Goal: Task Accomplishment & Management: Use online tool/utility

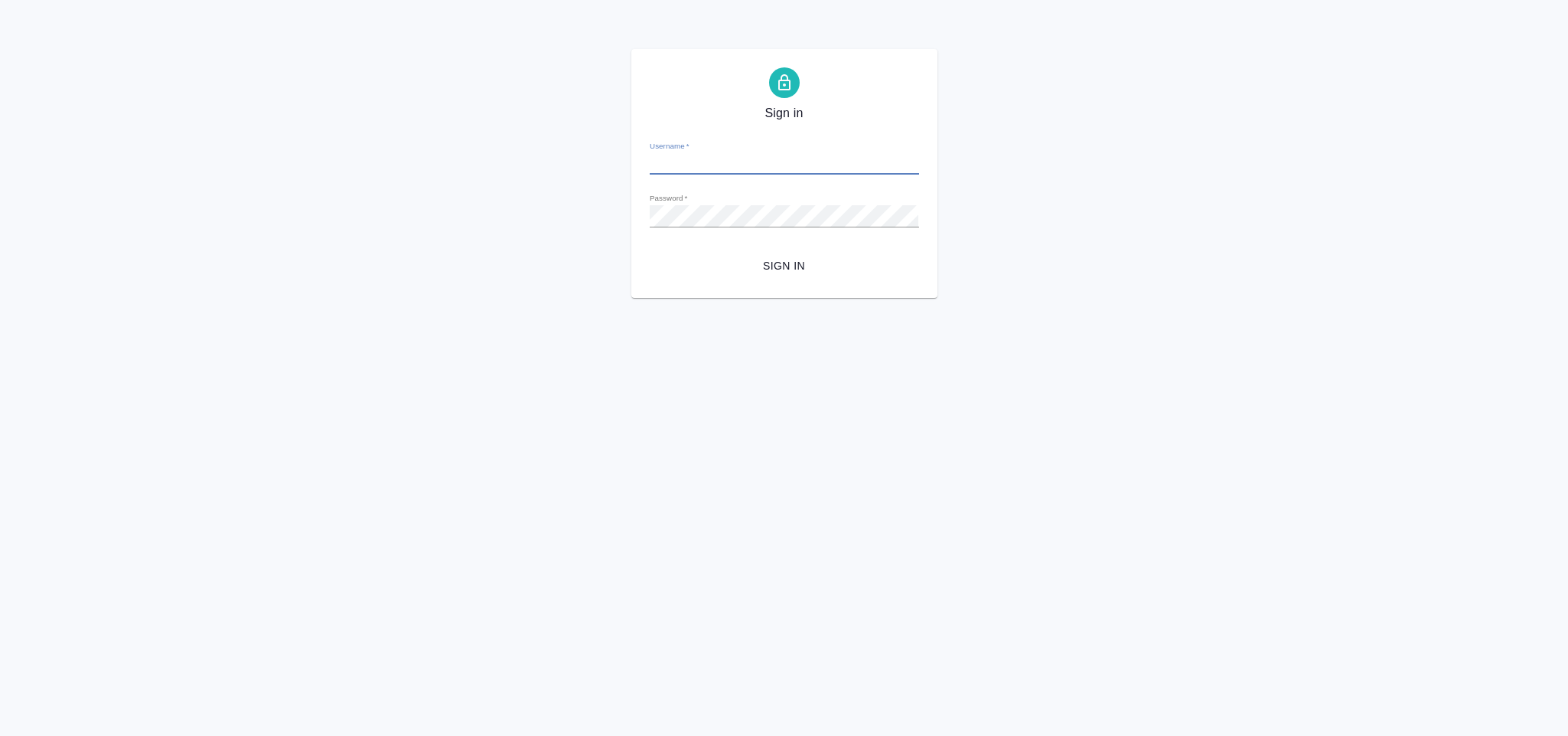
type input "[EMAIL_ADDRESS][DOMAIN_NAME]"
click at [829, 259] on span "Sign in" at bounding box center [784, 265] width 245 height 19
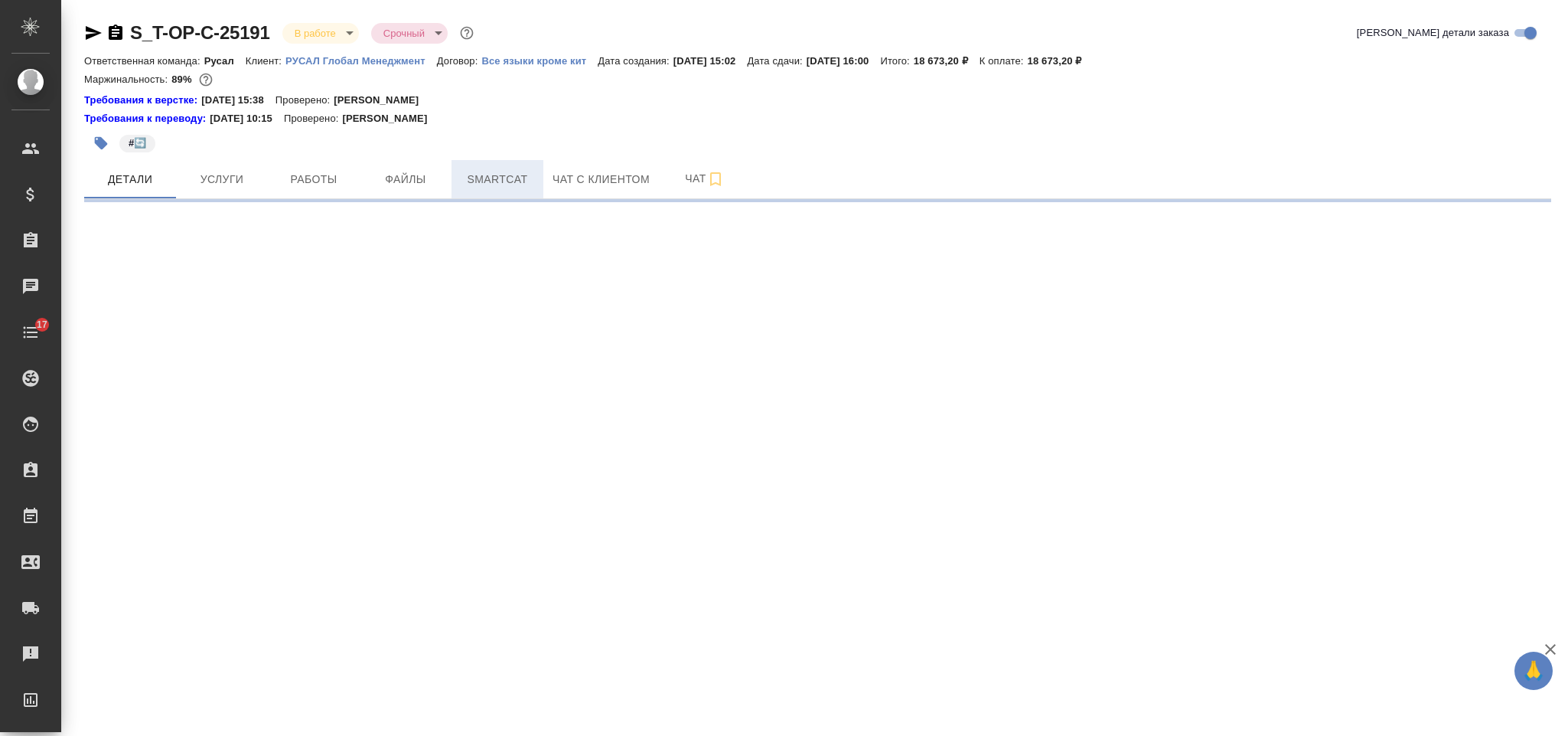
click at [519, 175] on span "Smartcat" at bounding box center [497, 179] width 73 height 19
select select "RU"
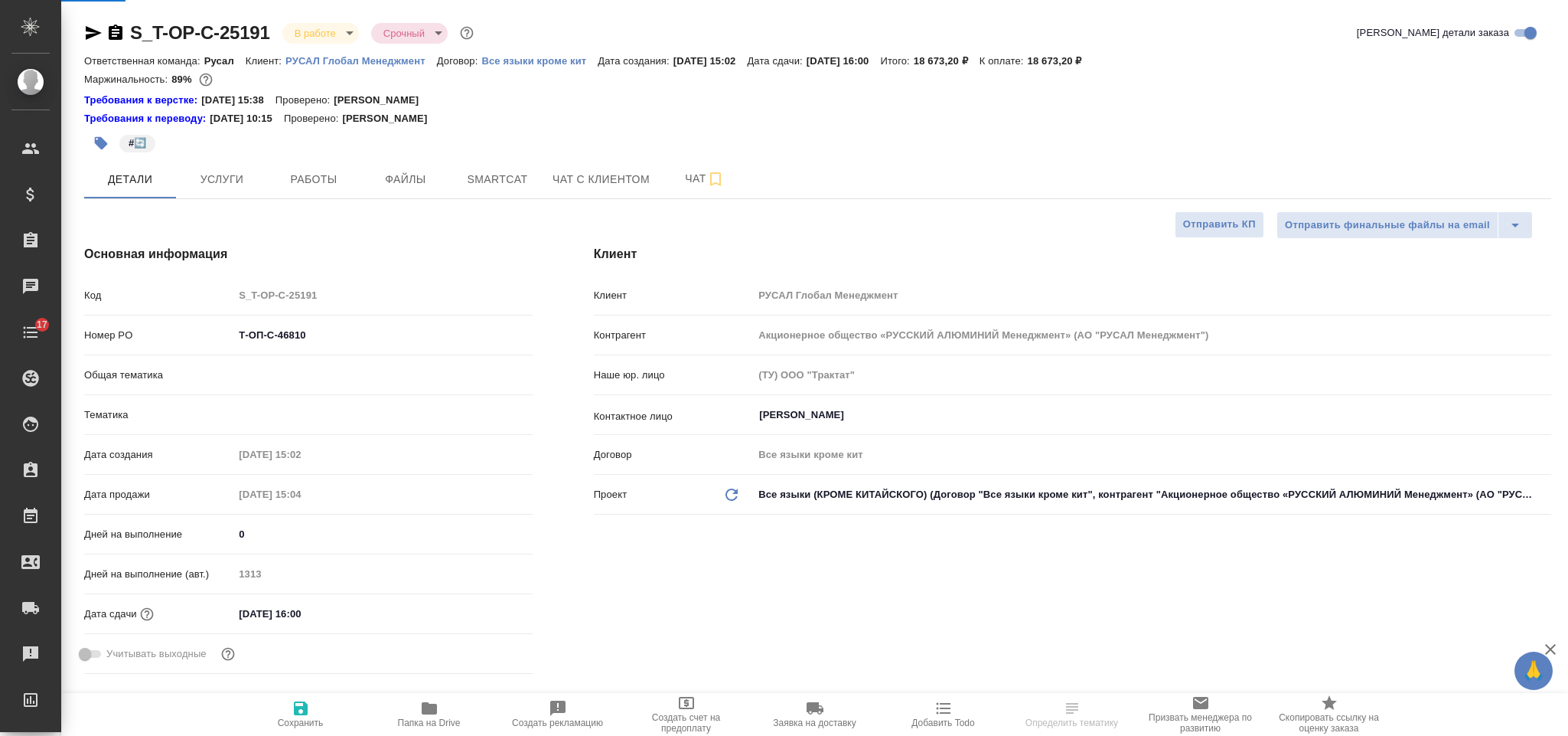
type textarea "x"
type input "Русал"
type input "Авдеенко Кирилл"
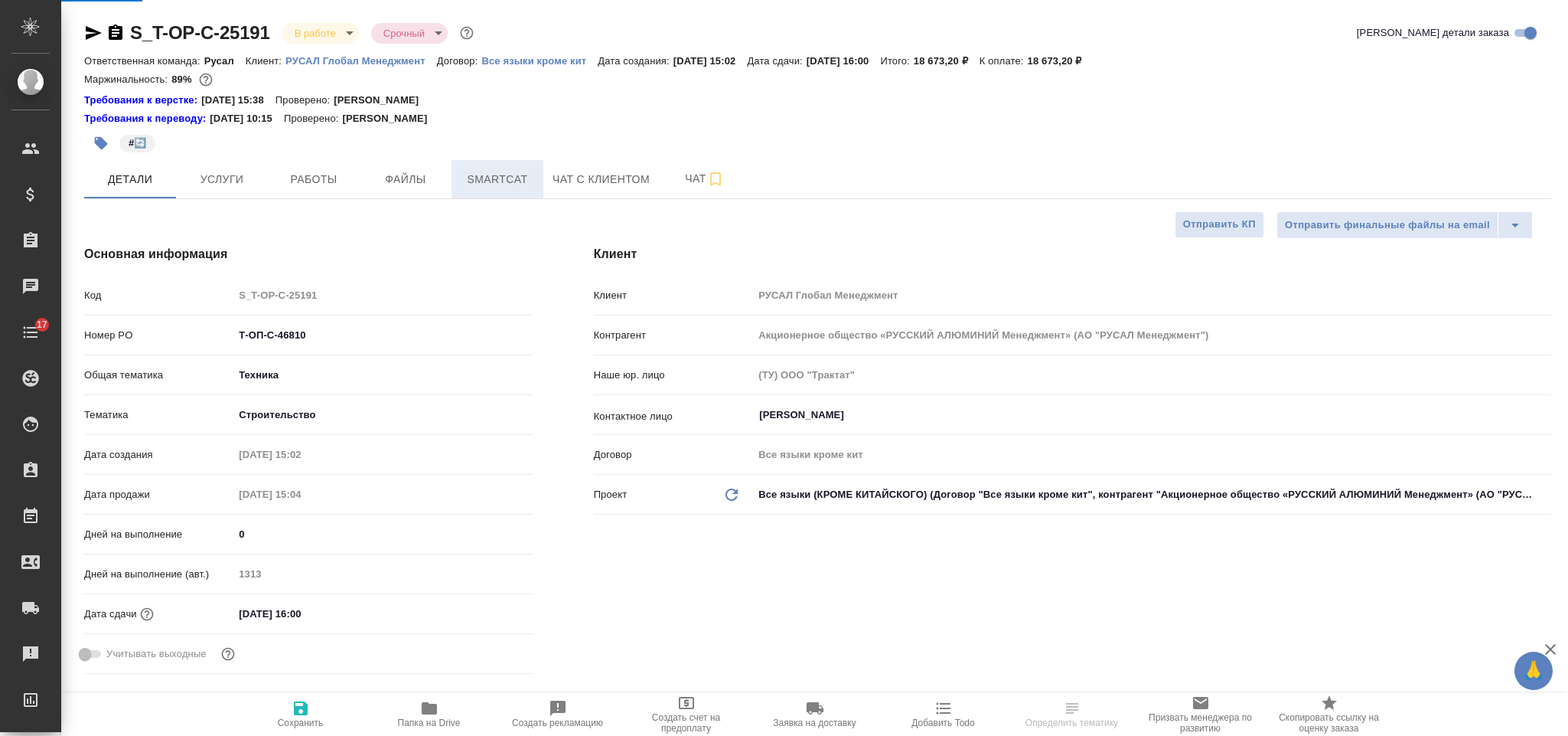
type input "Журавлева Александра"
click at [511, 184] on span "Smartcat" at bounding box center [497, 179] width 73 height 19
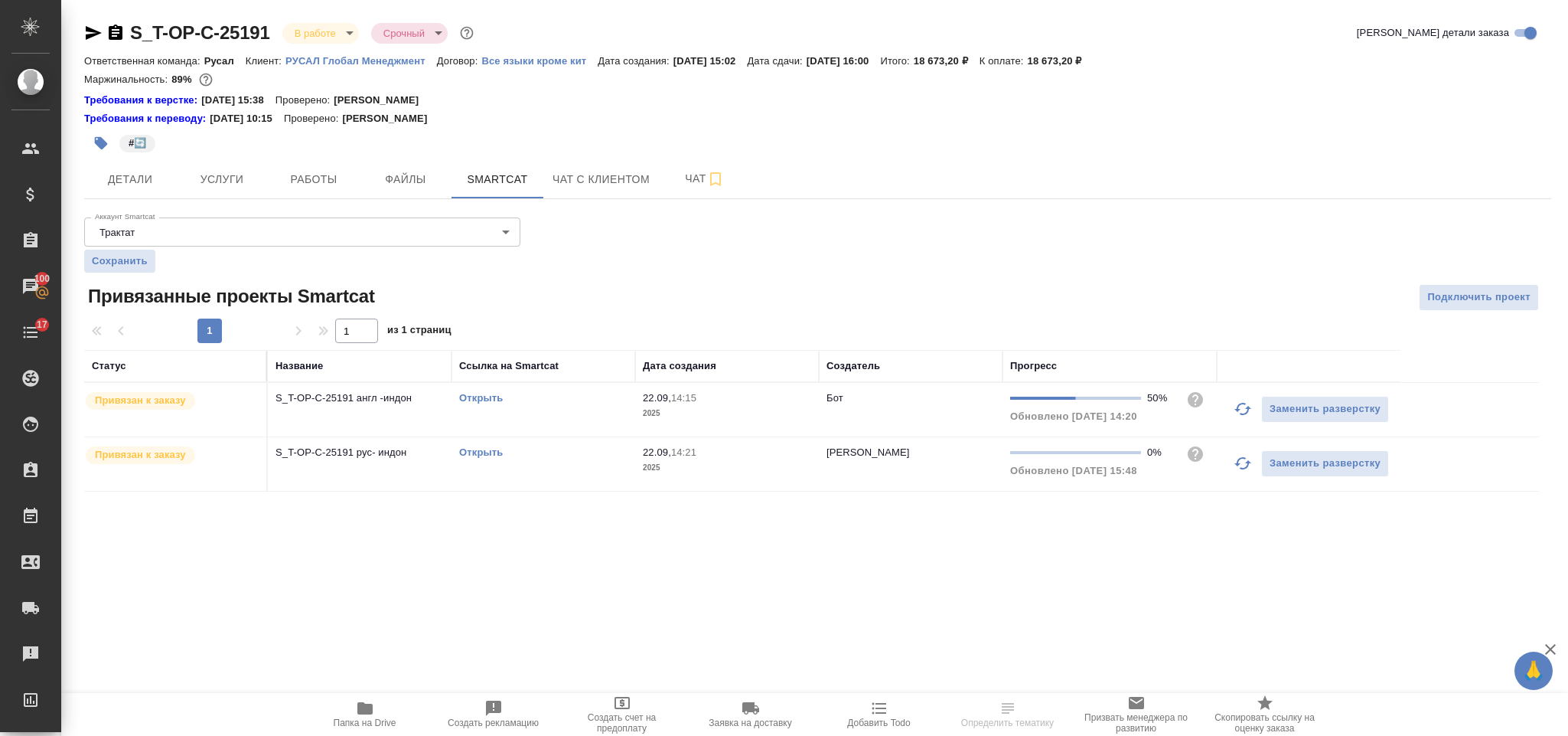
click at [481, 450] on link "Открыть" at bounding box center [481, 451] width 44 height 11
click at [488, 398] on link "Открыть" at bounding box center [481, 397] width 44 height 11
click at [1235, 465] on icon "button" at bounding box center [1243, 463] width 18 height 18
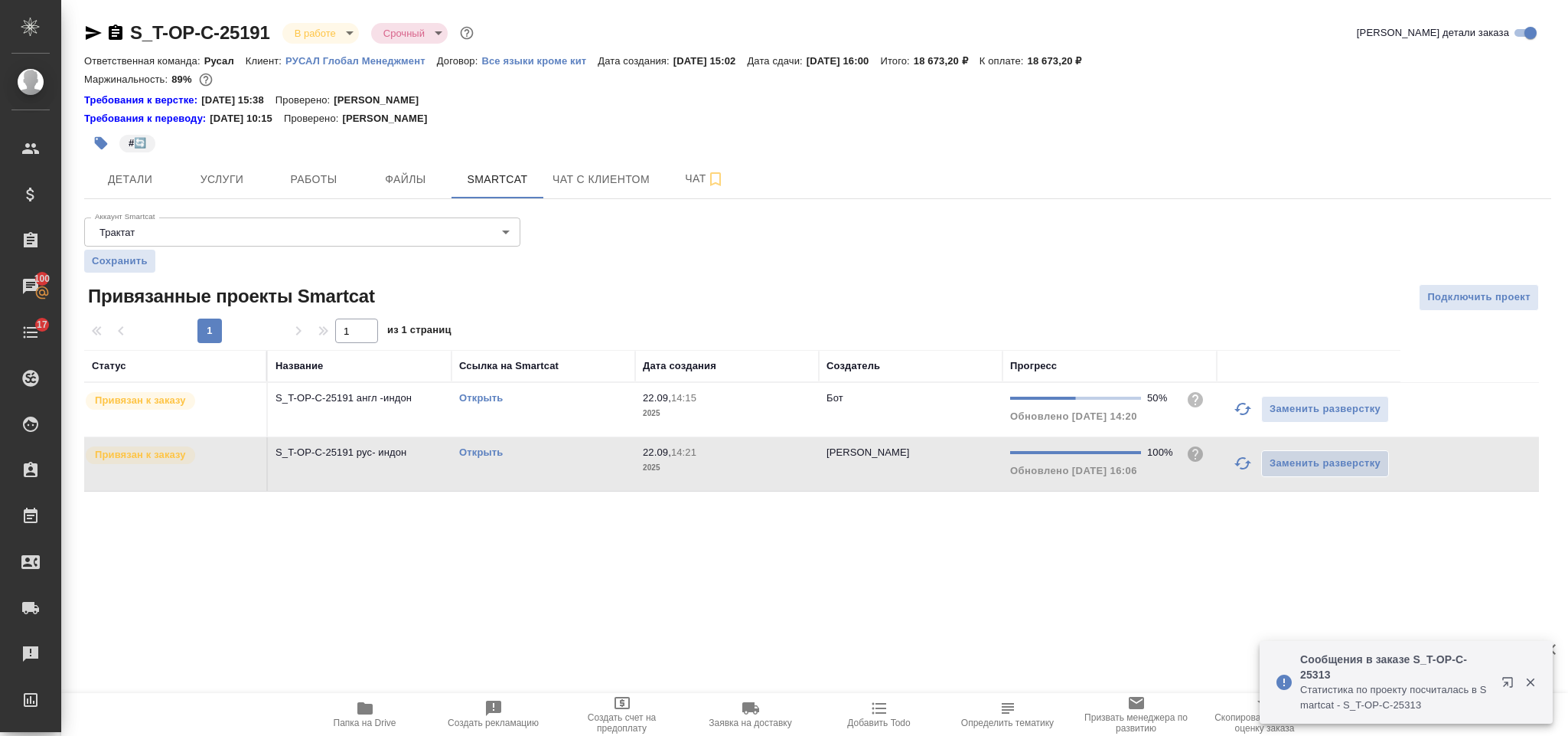
click at [503, 451] on link "Открыть" at bounding box center [481, 451] width 44 height 11
